Goal: Task Accomplishment & Management: Manage account settings

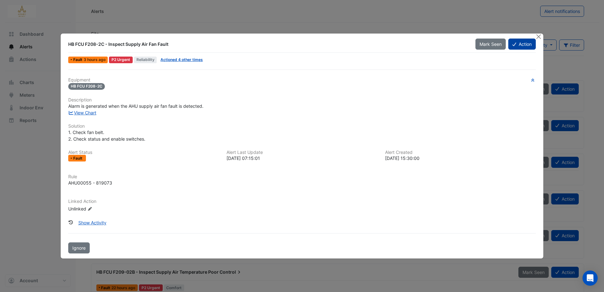
click at [528, 45] on button "Action" at bounding box center [522, 44] width 27 height 11
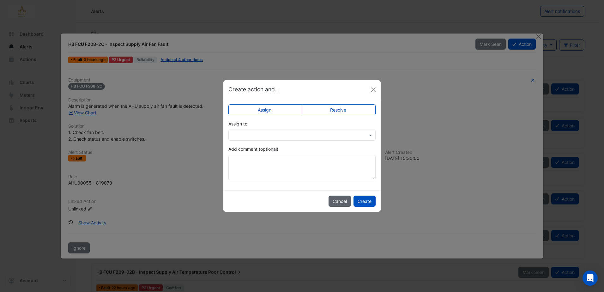
click at [337, 199] on button "Cancel" at bounding box center [340, 201] width 22 height 11
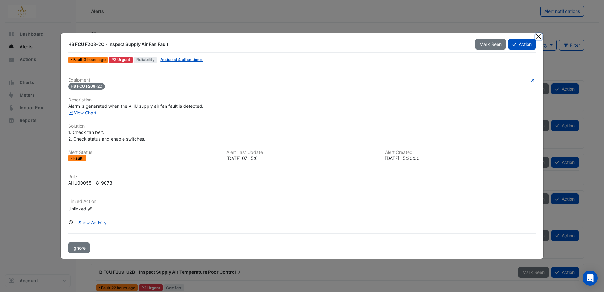
click at [541, 36] on button "Close" at bounding box center [539, 37] width 7 height 7
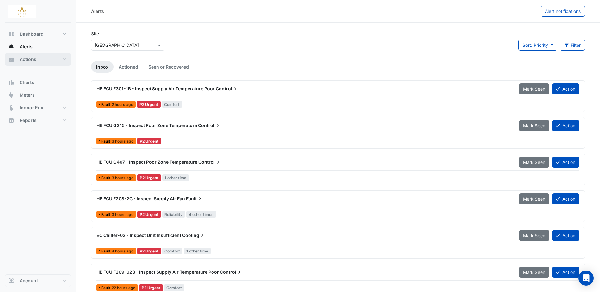
click at [33, 56] on span "Actions" at bounding box center [28, 59] width 17 height 6
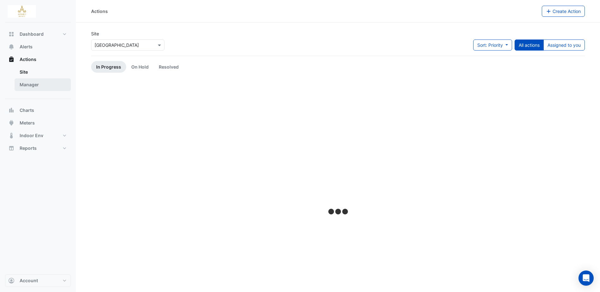
click at [31, 83] on link "Manager" at bounding box center [43, 84] width 56 height 13
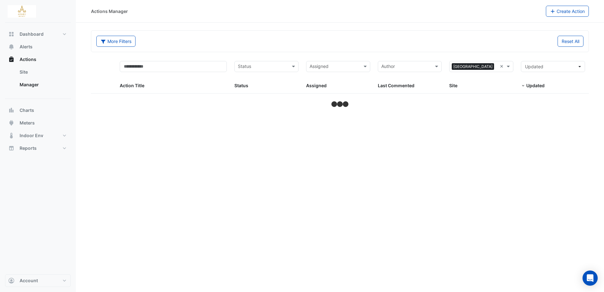
select select "***"
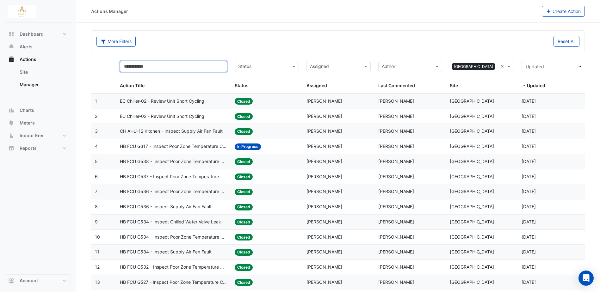
click at [168, 67] on input "text" at bounding box center [173, 66] width 107 height 11
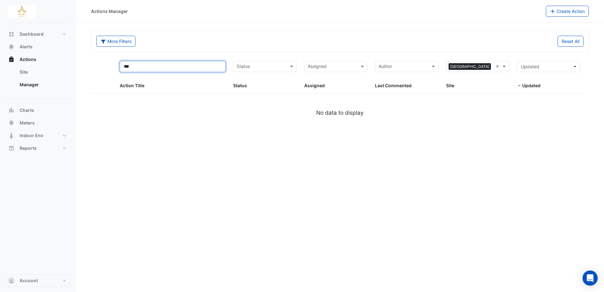
click at [164, 66] on input "***" at bounding box center [173, 66] width 106 height 11
type input "*"
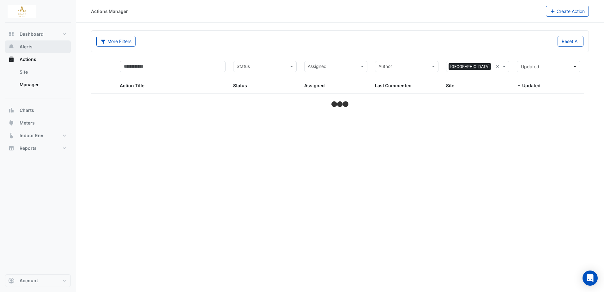
click at [28, 46] on span "Alerts" at bounding box center [26, 47] width 13 height 6
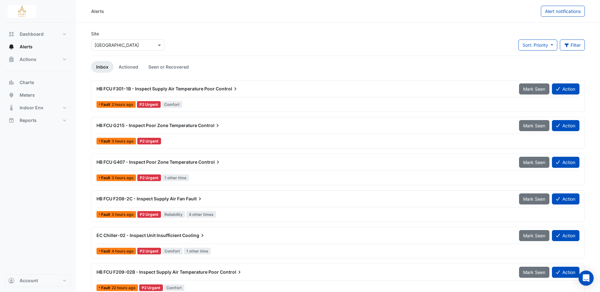
click at [202, 89] on span "HB FCU F301-1B - Inspect Supply Air Temperature Poor" at bounding box center [155, 88] width 118 height 5
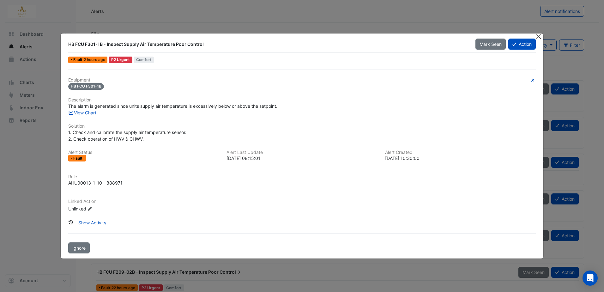
click at [541, 36] on button "Close" at bounding box center [539, 37] width 7 height 7
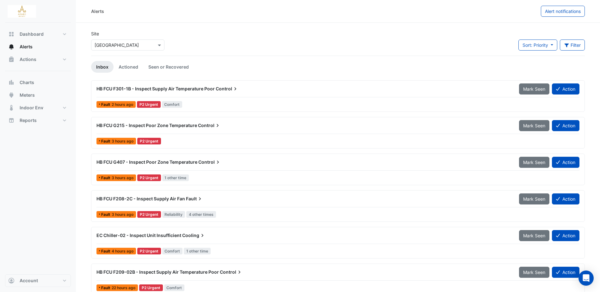
click at [157, 87] on span "HB FCU F301-1B - Inspect Supply Air Temperature Poor" at bounding box center [155, 88] width 118 height 5
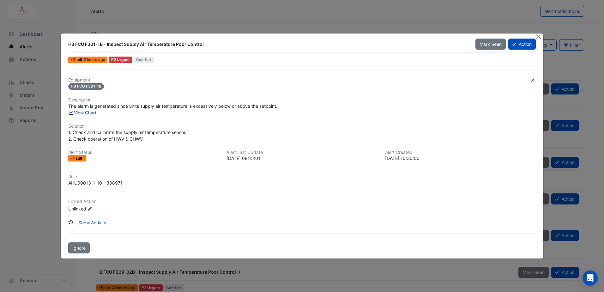
click at [95, 112] on link "View Chart" at bounding box center [82, 112] width 28 height 5
click at [539, 36] on button "Close" at bounding box center [539, 37] width 7 height 7
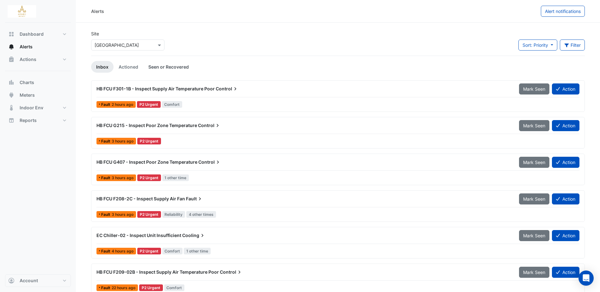
click at [177, 66] on link "Seen or Recovered" at bounding box center [168, 67] width 51 height 12
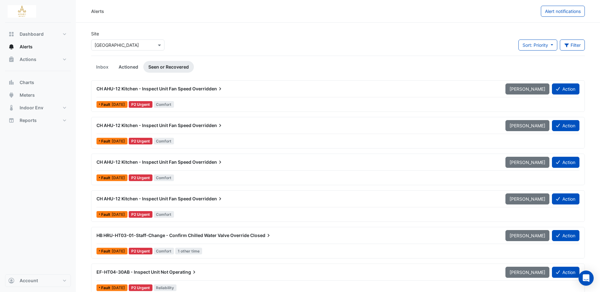
click at [128, 67] on link "Actioned" at bounding box center [128, 67] width 30 height 12
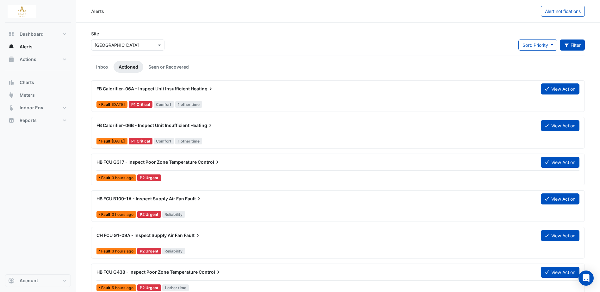
click at [575, 43] on button "Filter" at bounding box center [571, 45] width 25 height 11
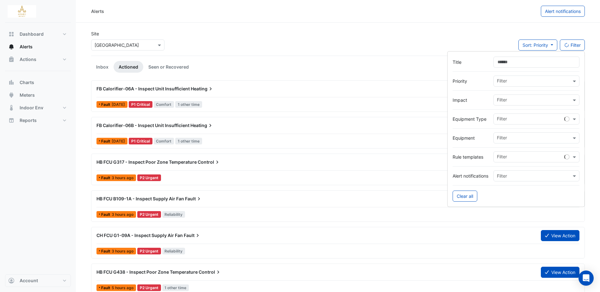
click at [523, 139] on input "text" at bounding box center [534, 138] width 74 height 7
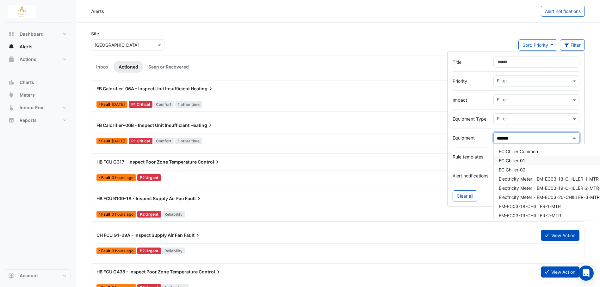
click at [521, 160] on span "EC Chiller-01" at bounding box center [511, 160] width 26 height 5
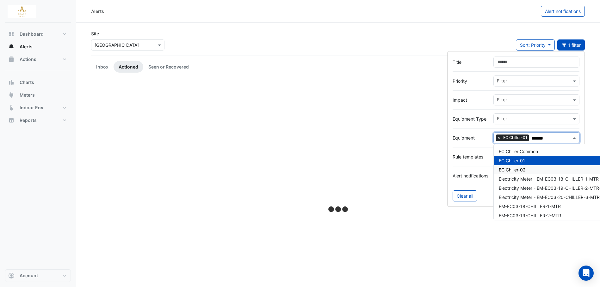
click at [520, 169] on span "EC Chiller-02" at bounding box center [511, 169] width 27 height 5
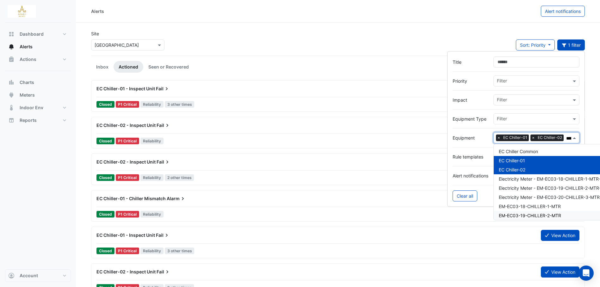
type input "*******"
click at [151, 124] on span "EC Chiller-02 - Inspect Unit" at bounding box center [125, 125] width 59 height 5
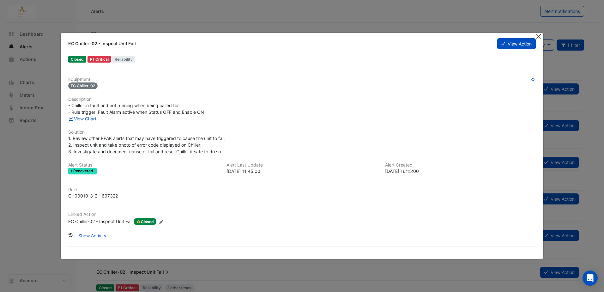
click at [541, 39] on button "Close" at bounding box center [539, 36] width 7 height 7
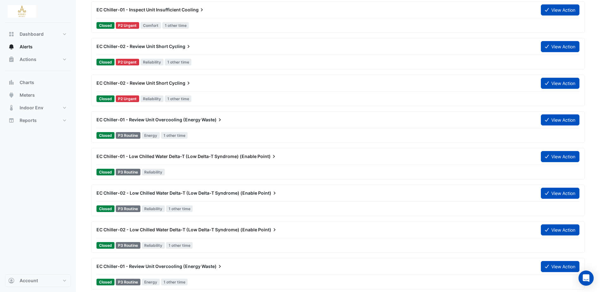
scroll to position [632, 0]
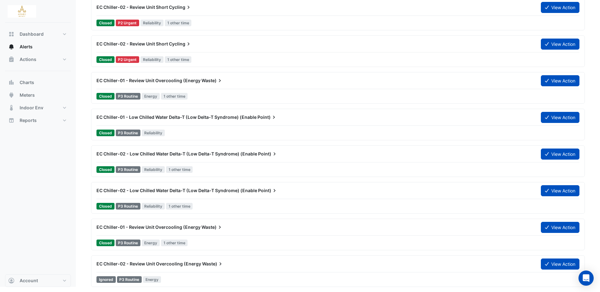
click at [197, 265] on span "EC Chiller-02 - Review Unit Overcooling (Energy" at bounding box center [148, 263] width 105 height 5
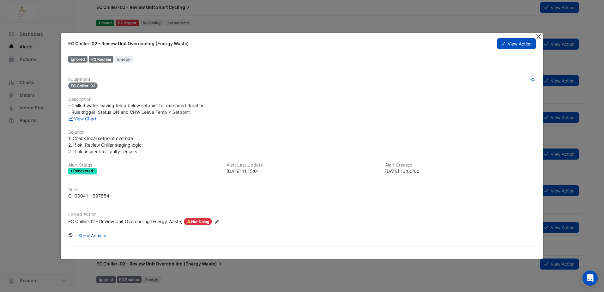
click at [539, 34] on button "Close" at bounding box center [539, 36] width 7 height 7
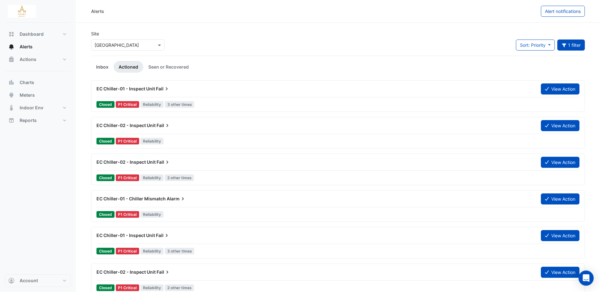
drag, startPoint x: 103, startPoint y: 68, endPoint x: 111, endPoint y: 69, distance: 7.9
click at [103, 68] on link "Inbox" at bounding box center [102, 67] width 22 height 12
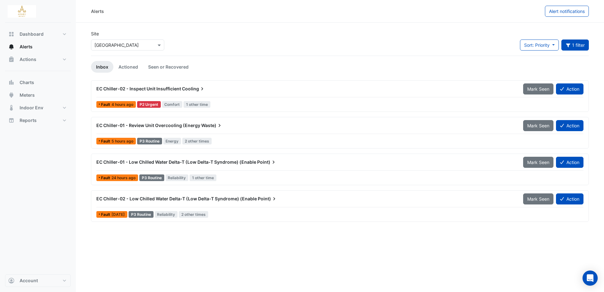
click at [201, 125] on span "Waste)" at bounding box center [211, 125] width 21 height 6
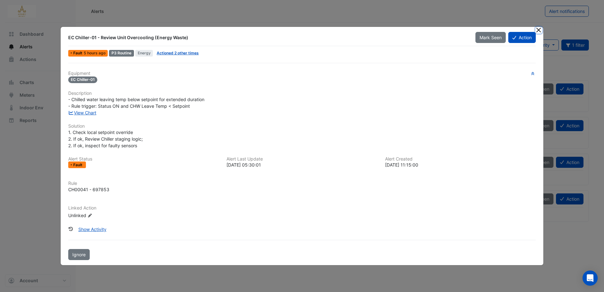
click at [536, 30] on button "Close" at bounding box center [539, 30] width 7 height 7
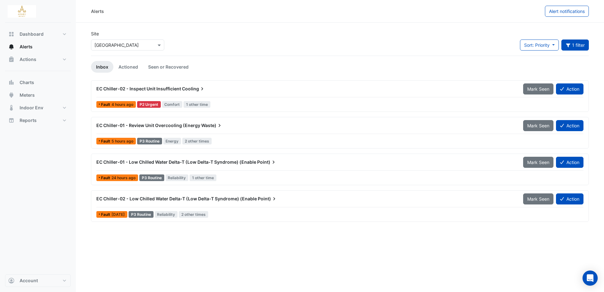
click at [230, 162] on span "EC Chiller-01 - Low Chilled Water Delta-T (Low Delta-T Syndrome) (Enable" at bounding box center [176, 161] width 160 height 5
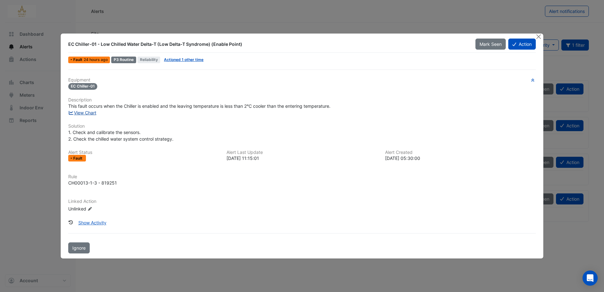
click at [82, 111] on link "View Chart" at bounding box center [82, 112] width 28 height 5
click at [540, 36] on button "Close" at bounding box center [539, 37] width 7 height 7
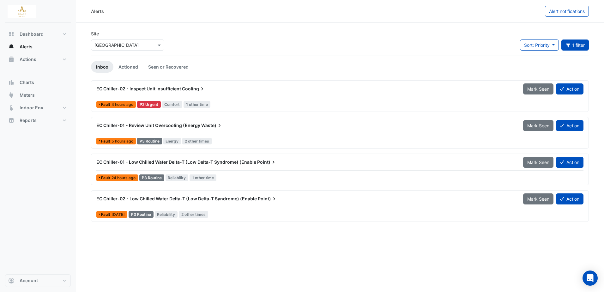
click at [167, 88] on span "EC Chiller-02 - Inspect Unit Insufficient" at bounding box center [138, 88] width 85 height 5
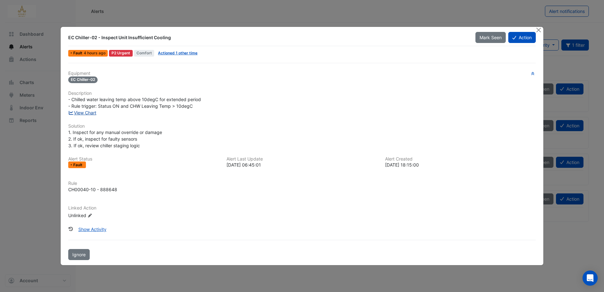
click at [92, 112] on link "View Chart" at bounding box center [82, 112] width 28 height 5
click at [521, 38] on button "Action" at bounding box center [522, 37] width 27 height 11
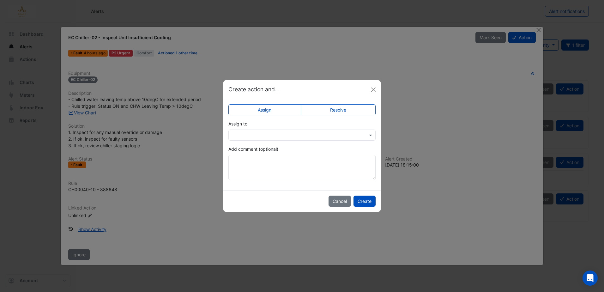
click at [278, 110] on label "Assign" at bounding box center [265, 109] width 73 height 11
click at [265, 135] on input "text" at bounding box center [296, 135] width 128 height 7
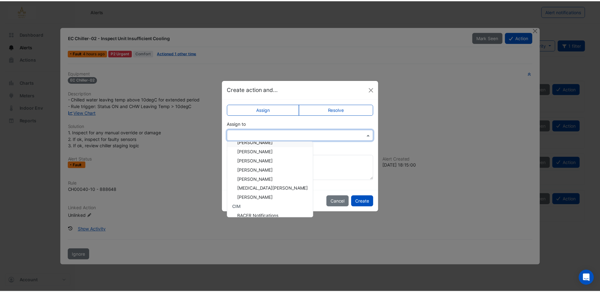
scroll to position [39, 0]
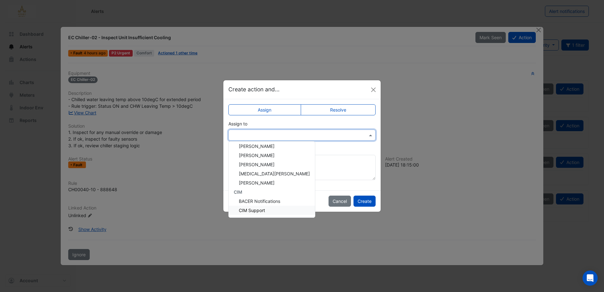
click at [258, 209] on span "CIM Support" at bounding box center [252, 210] width 26 height 5
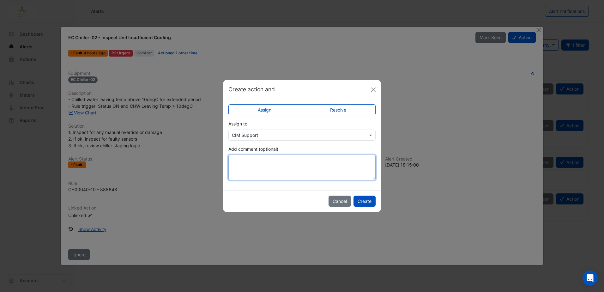
click at [267, 169] on textarea "Add comment (optional)" at bounding box center [302, 167] width 147 height 25
type textarea "**********"
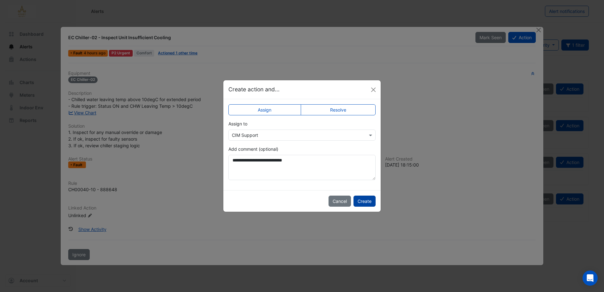
click at [370, 201] on button "Create" at bounding box center [365, 201] width 22 height 11
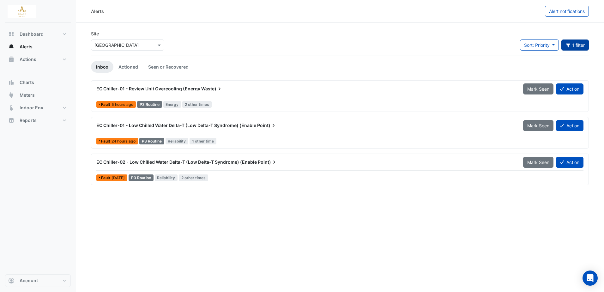
click at [575, 46] on button "1 filter" at bounding box center [576, 45] width 28 height 11
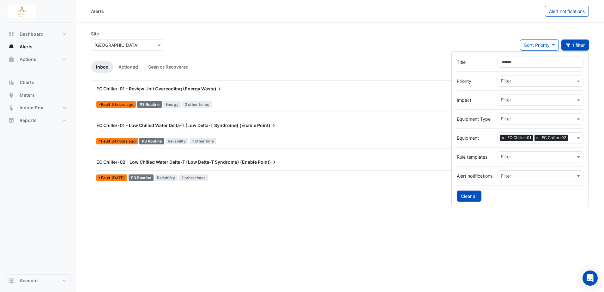
click at [467, 197] on button "Clear all" at bounding box center [469, 196] width 25 height 11
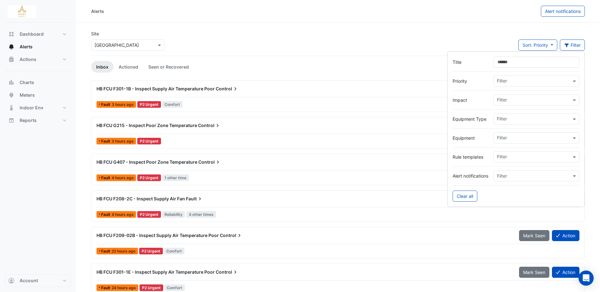
click at [424, 34] on div "Site × Adare Manor Sort: Priority Priority Updated Filter" at bounding box center [337, 42] width 501 height 25
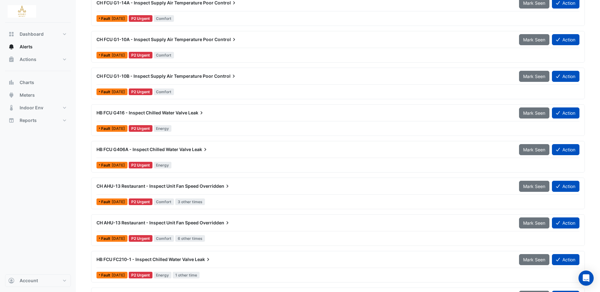
scroll to position [379, 0]
click at [176, 150] on span "CH AHU-13 Restaurant - Inspect Unit Fan Speed" at bounding box center [147, 149] width 102 height 5
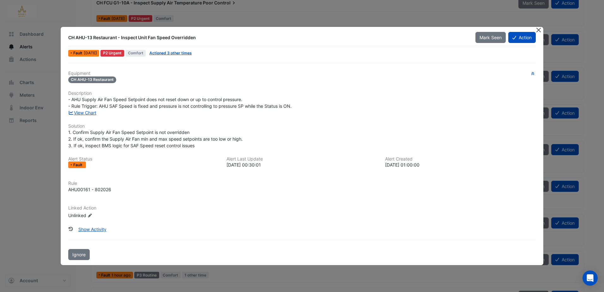
click at [538, 29] on button "Close" at bounding box center [539, 30] width 7 height 7
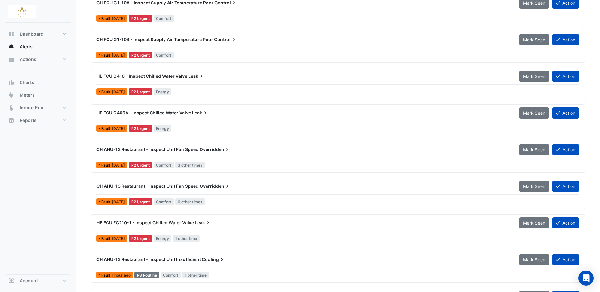
click at [173, 150] on span "CH AHU-13 Restaurant - Inspect Unit Fan Speed" at bounding box center [147, 149] width 102 height 5
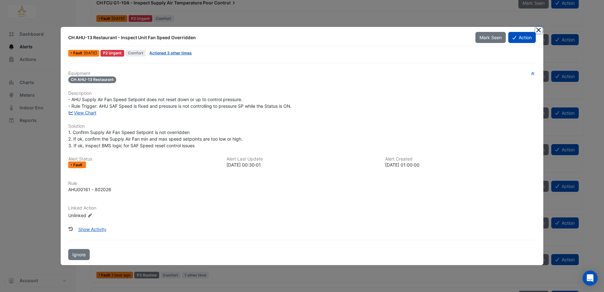
click at [537, 30] on button "Close" at bounding box center [539, 30] width 7 height 7
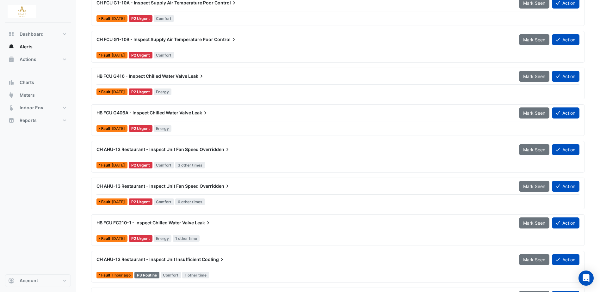
scroll to position [348, 0]
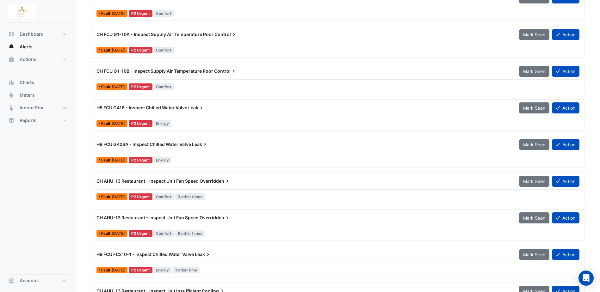
click at [216, 182] on span "Overridden" at bounding box center [214, 181] width 31 height 6
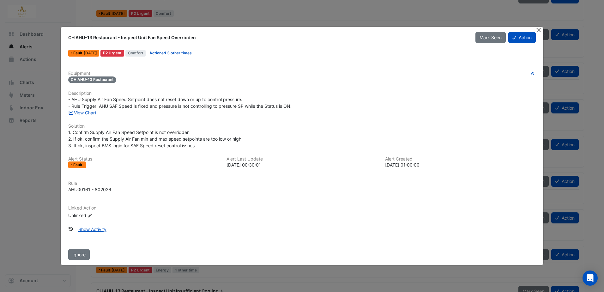
click at [539, 29] on button "Close" at bounding box center [539, 30] width 7 height 7
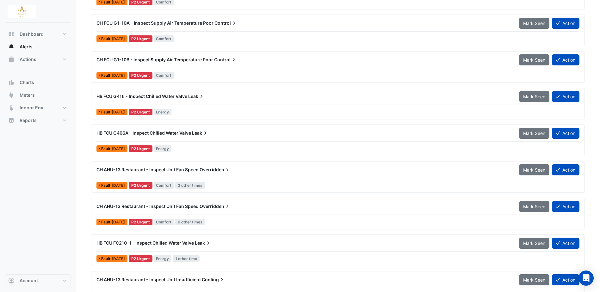
scroll to position [379, 0]
